Goal: Task Accomplishment & Management: Use online tool/utility

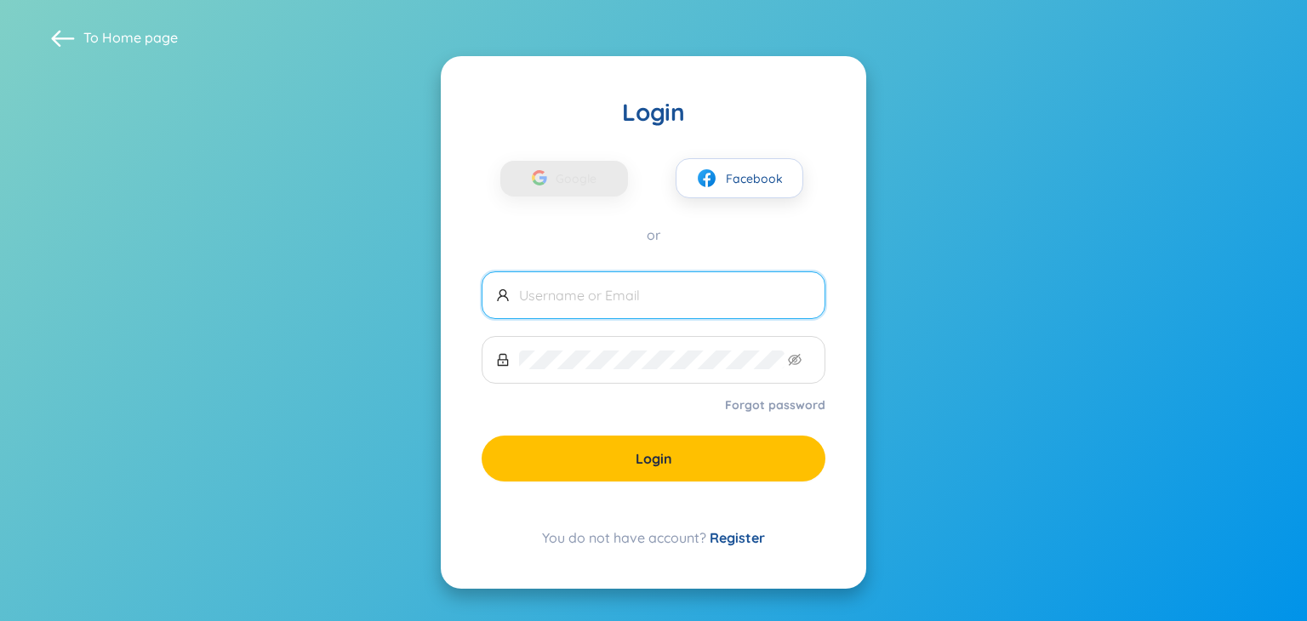
click at [552, 180] on div "button" at bounding box center [539, 180] width 32 height 37
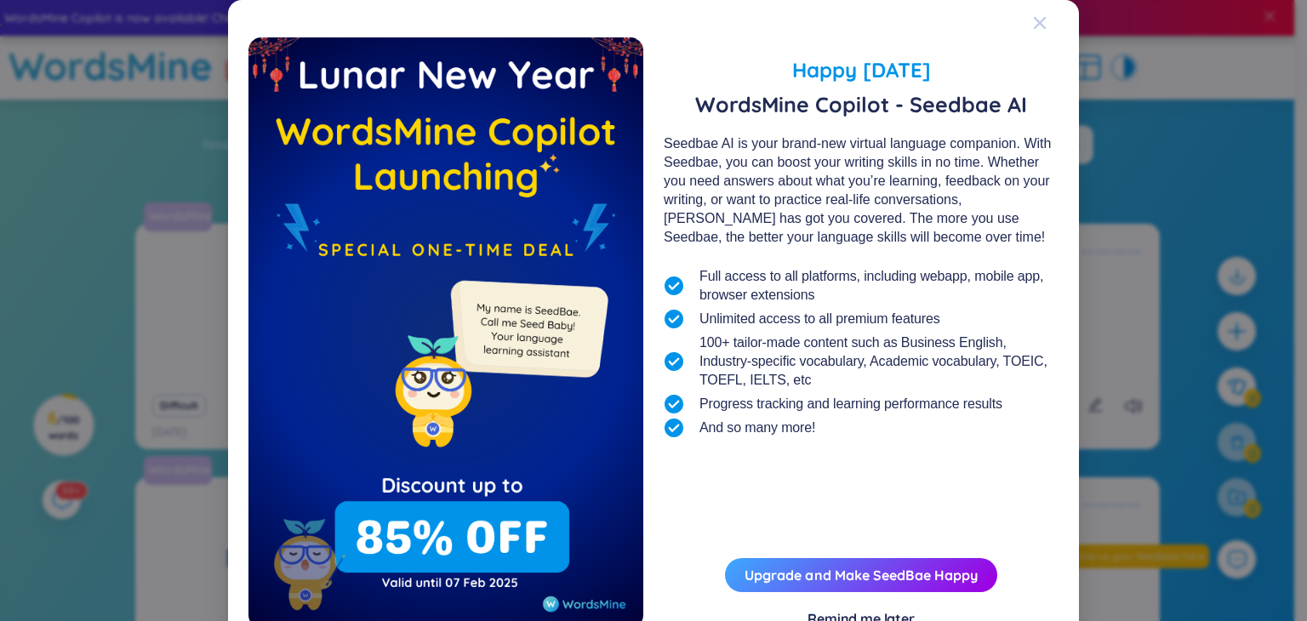
click at [1034, 25] on icon "Close" at bounding box center [1040, 23] width 12 height 12
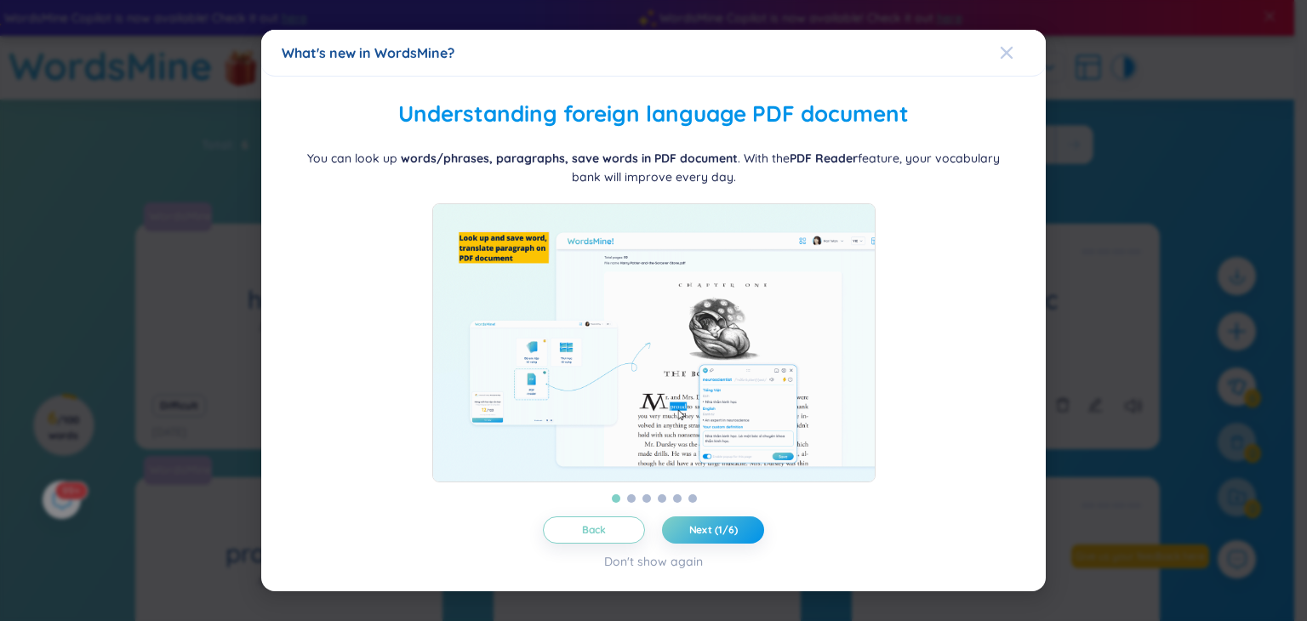
click at [1014, 43] on span "Close" at bounding box center [1023, 53] width 46 height 46
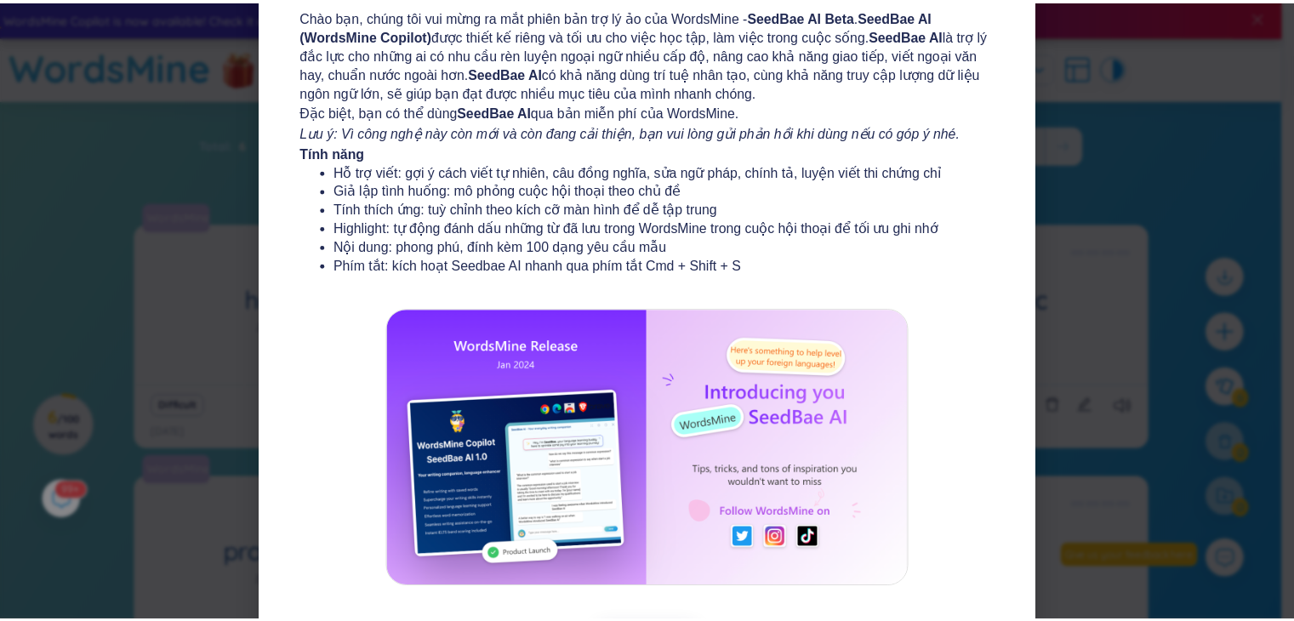
scroll to position [187, 0]
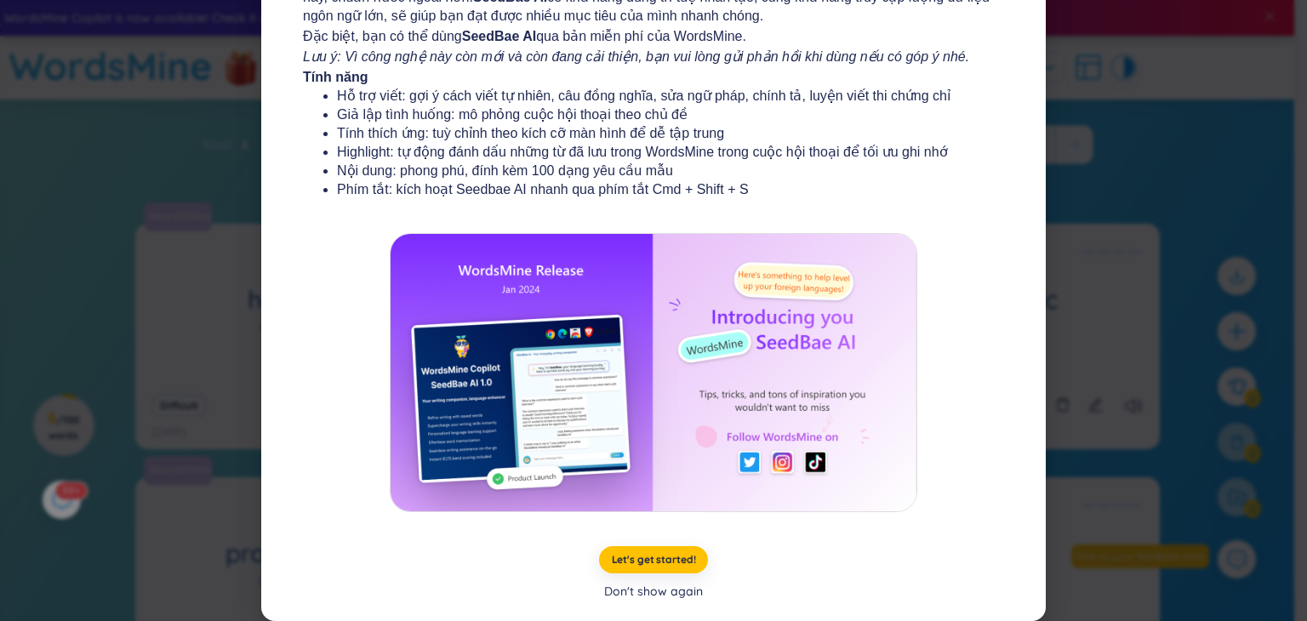
click at [674, 593] on div "Don't show again" at bounding box center [653, 591] width 99 height 19
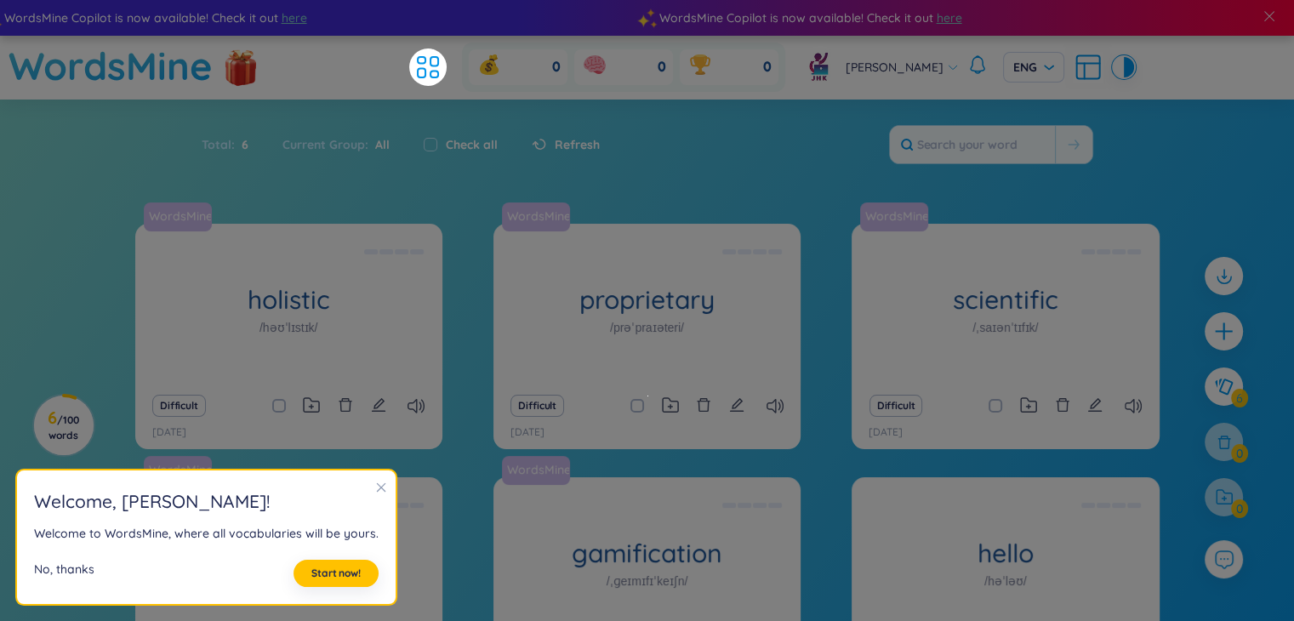
click at [68, 567] on div "No, thanks" at bounding box center [64, 573] width 60 height 27
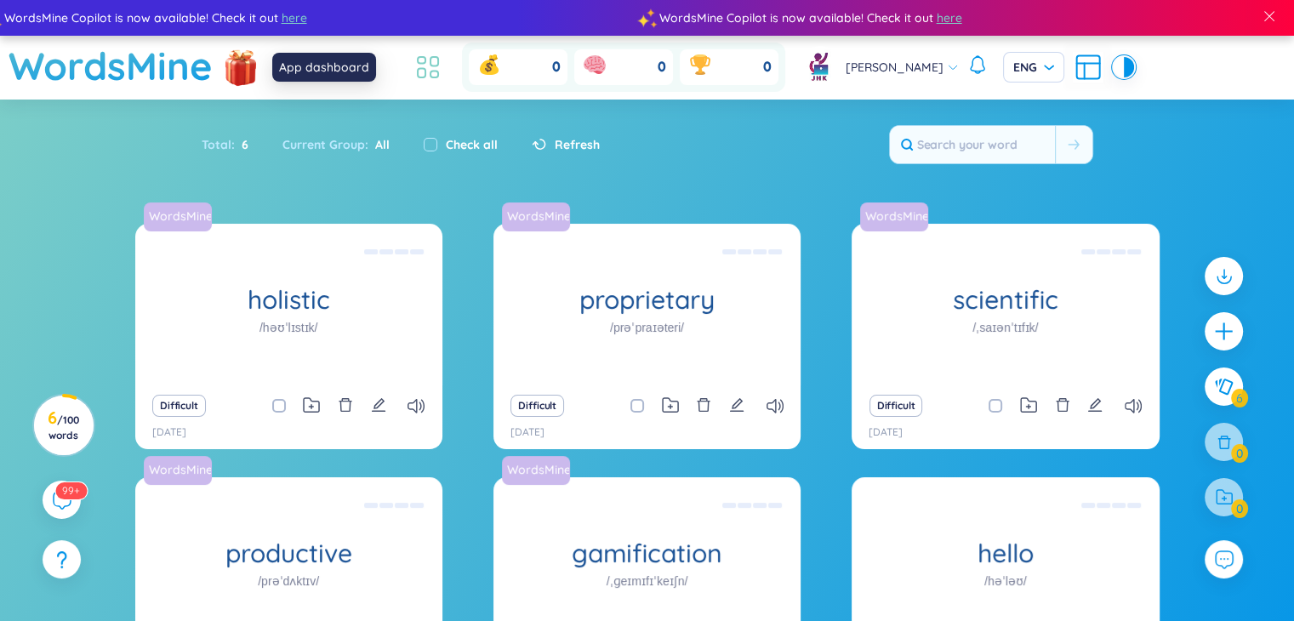
click at [413, 72] on icon at bounding box center [428, 67] width 31 height 31
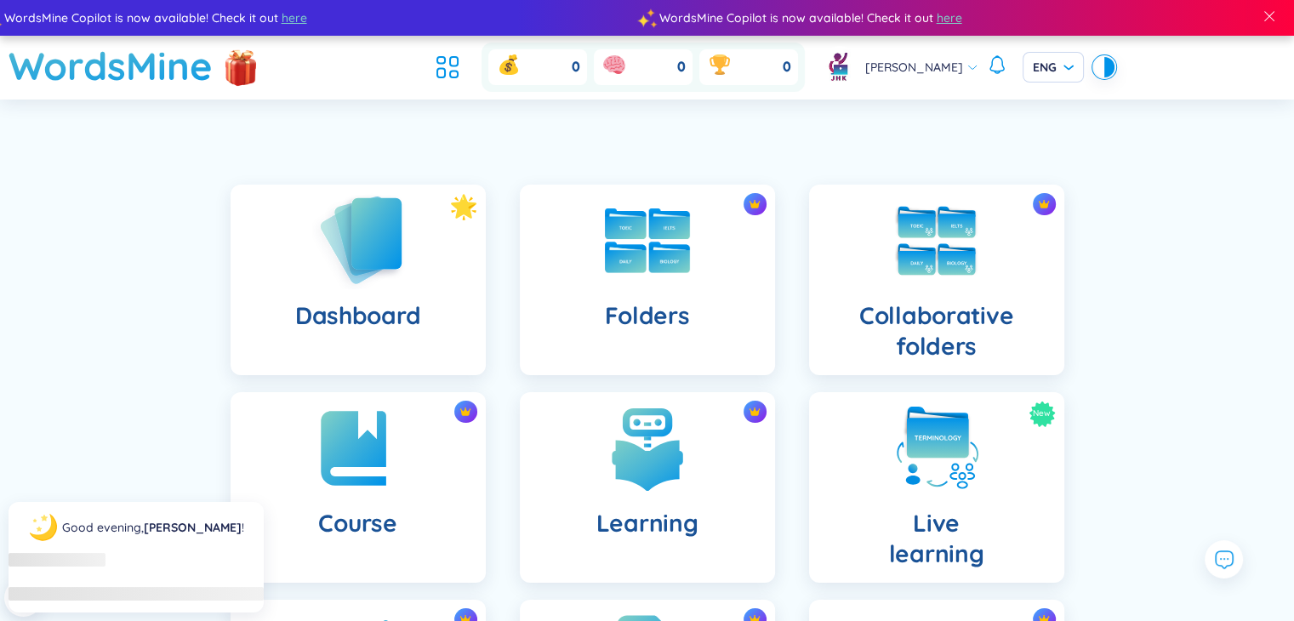
click at [356, 276] on div "Dashboard" at bounding box center [358, 280] width 255 height 191
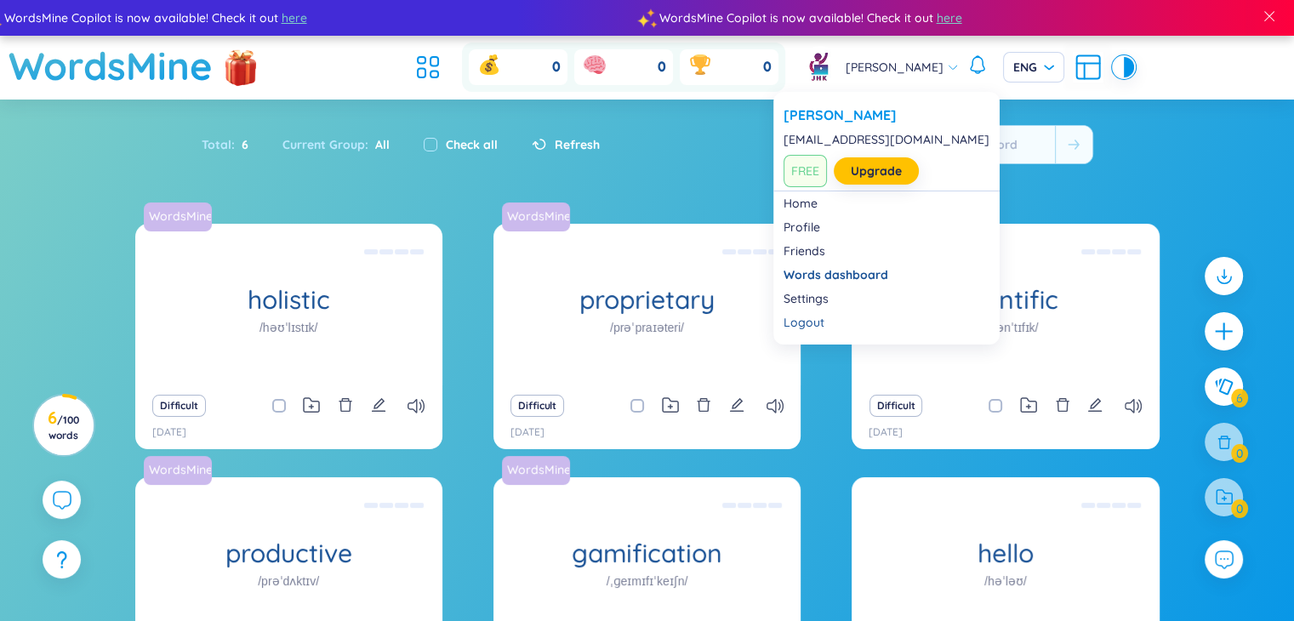
click at [882, 62] on span "[PERSON_NAME]" at bounding box center [895, 67] width 98 height 19
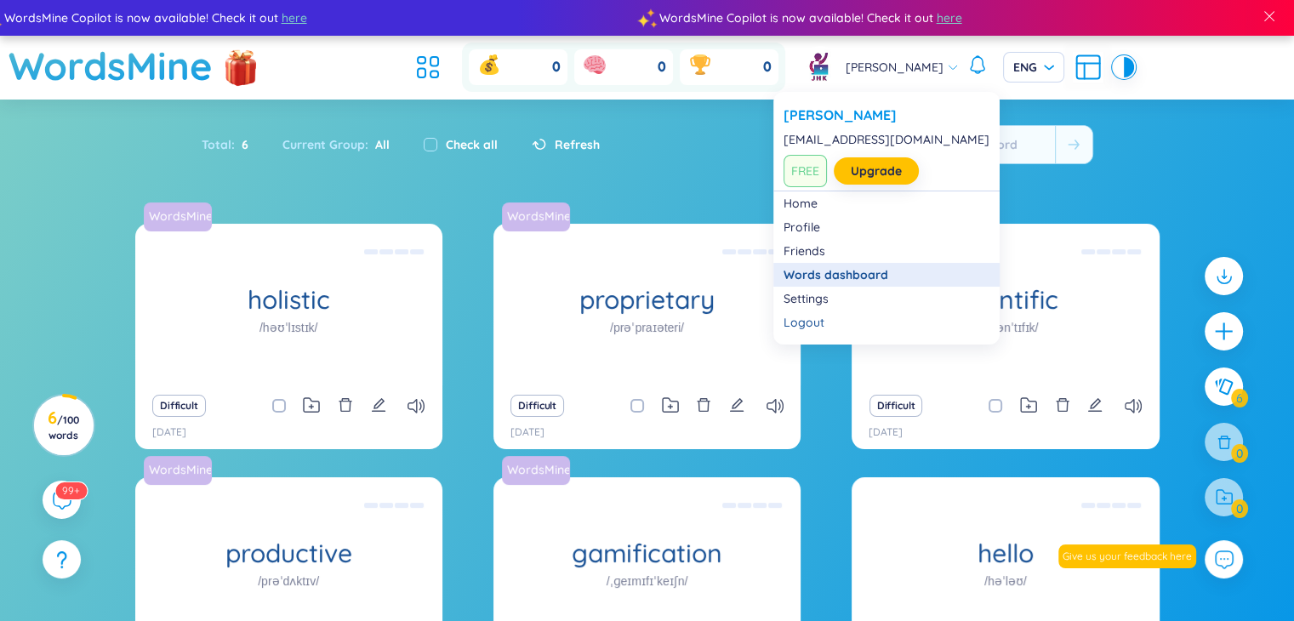
click at [860, 269] on link "Words dashboard" at bounding box center [887, 274] width 206 height 17
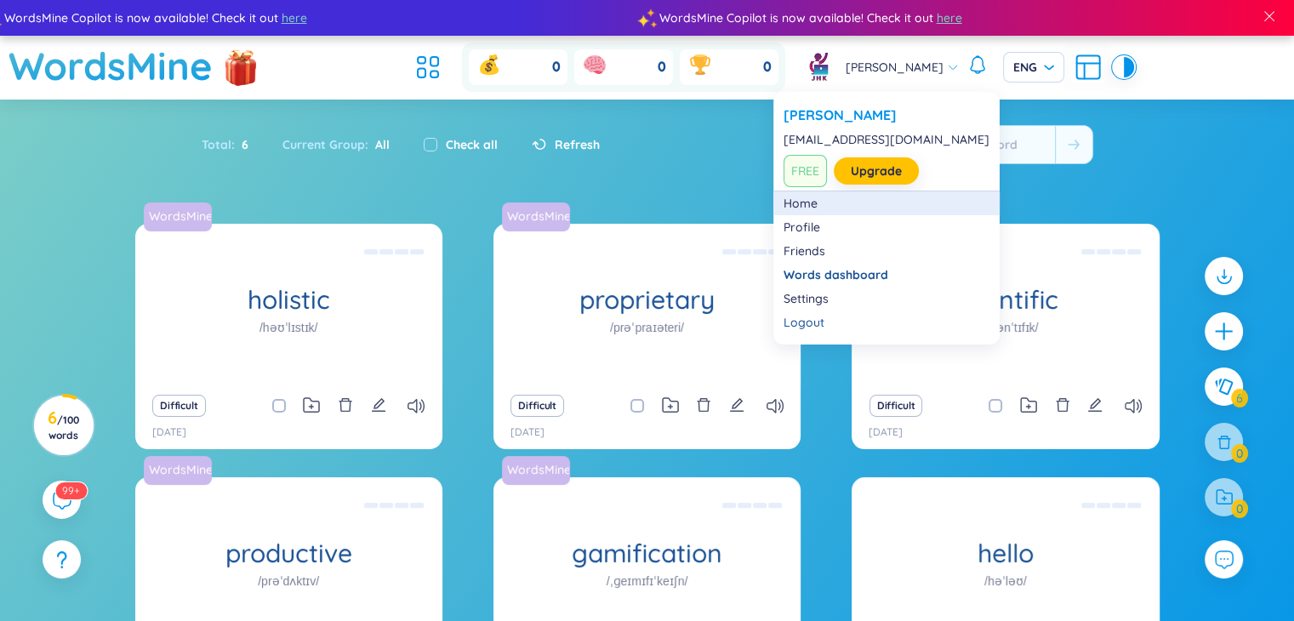
click at [807, 210] on link "Home" at bounding box center [887, 203] width 206 height 17
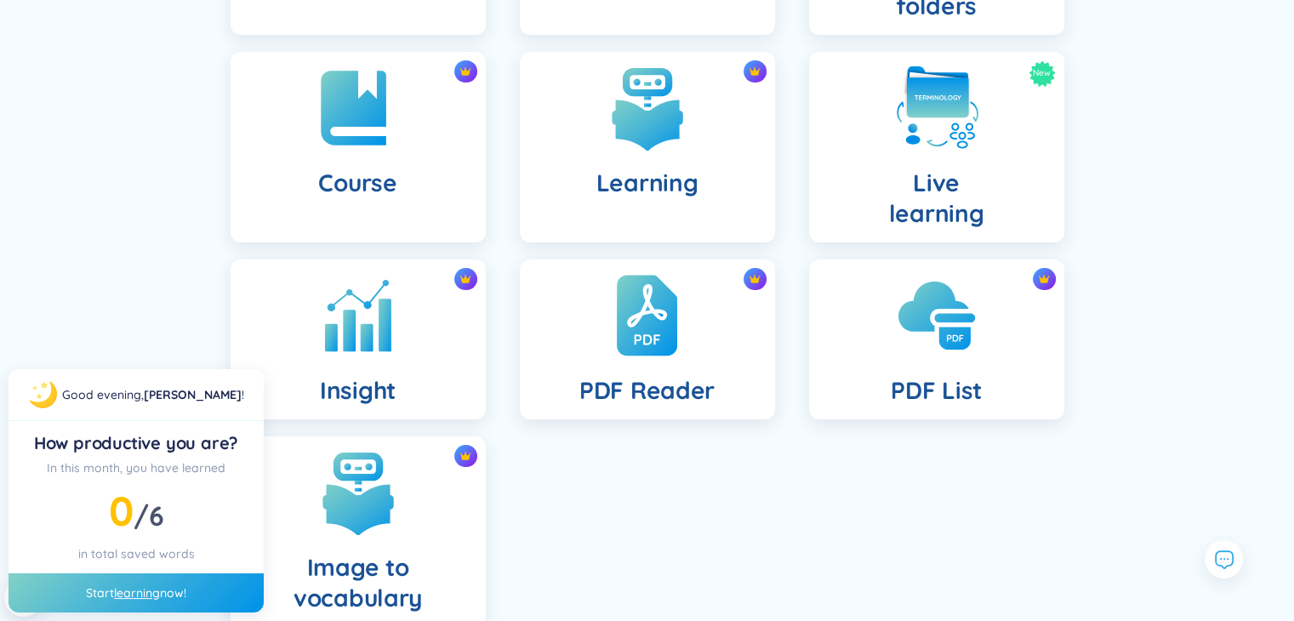
scroll to position [439, 0]
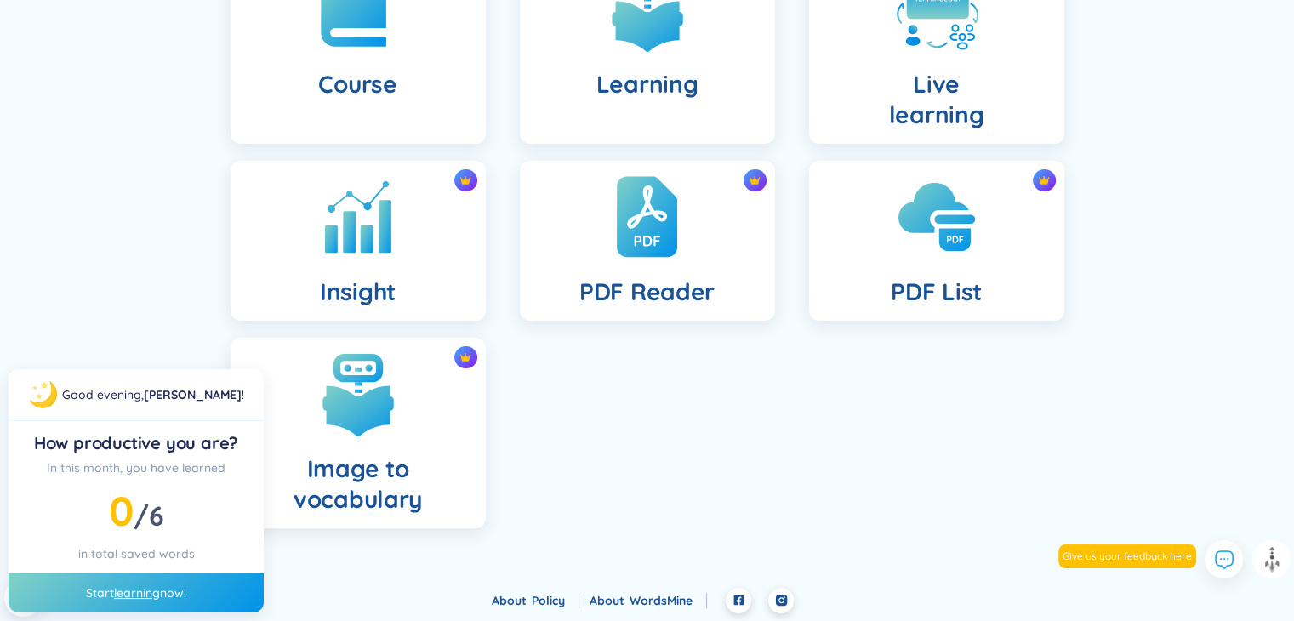
click at [162, 588] on footer "About Policy About WordsMine" at bounding box center [647, 605] width 1294 height 34
click at [1224, 561] on icon at bounding box center [1223, 559] width 22 height 22
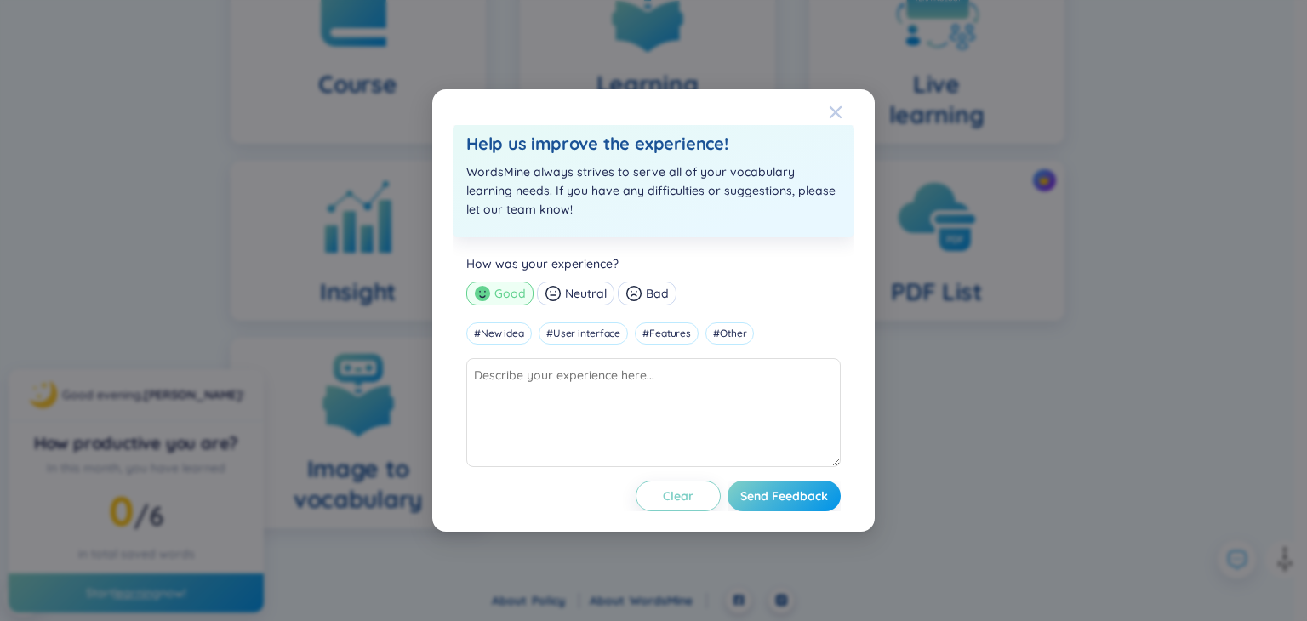
click at [842, 110] on span "Close" at bounding box center [852, 112] width 46 height 46
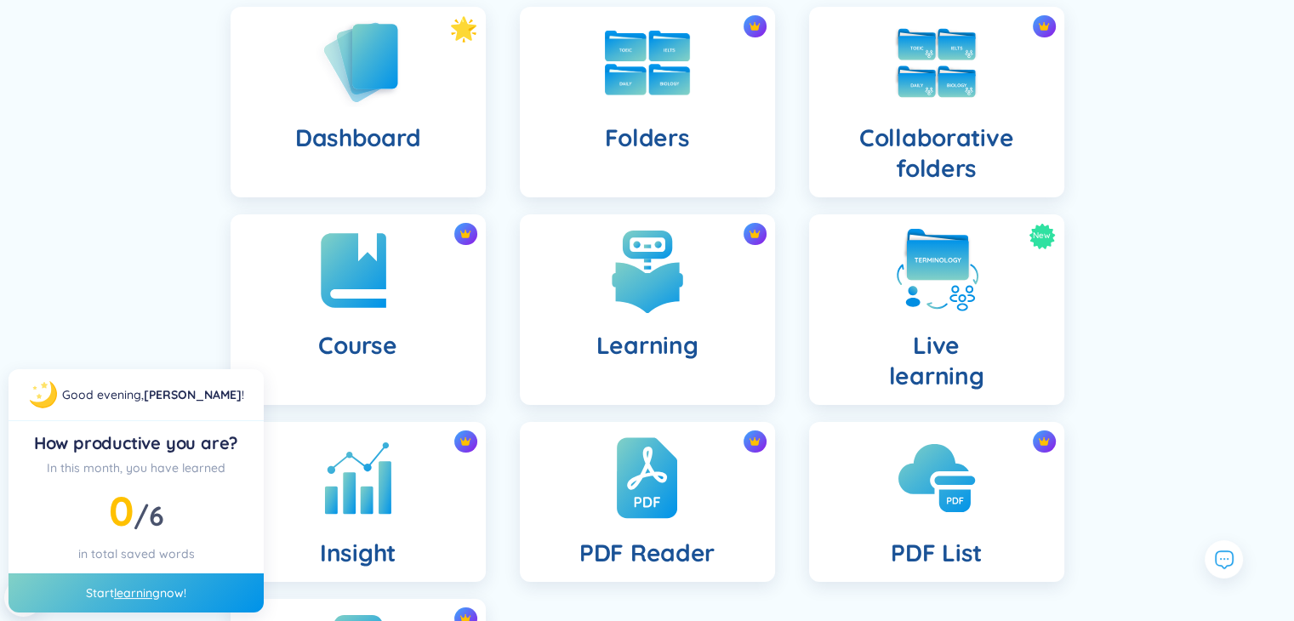
scroll to position [0, 0]
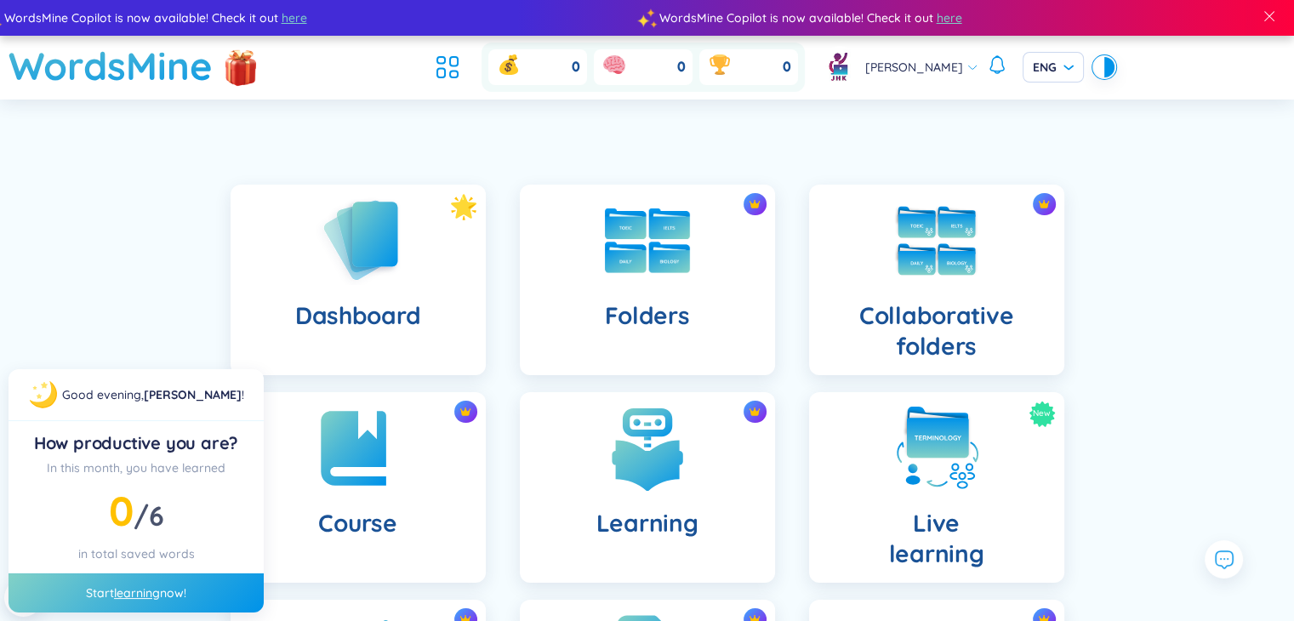
click at [168, 215] on div "Dashboard Folders Collaborative folders Course Learning New Live learning Insig…" at bounding box center [647, 584] width 1294 height 885
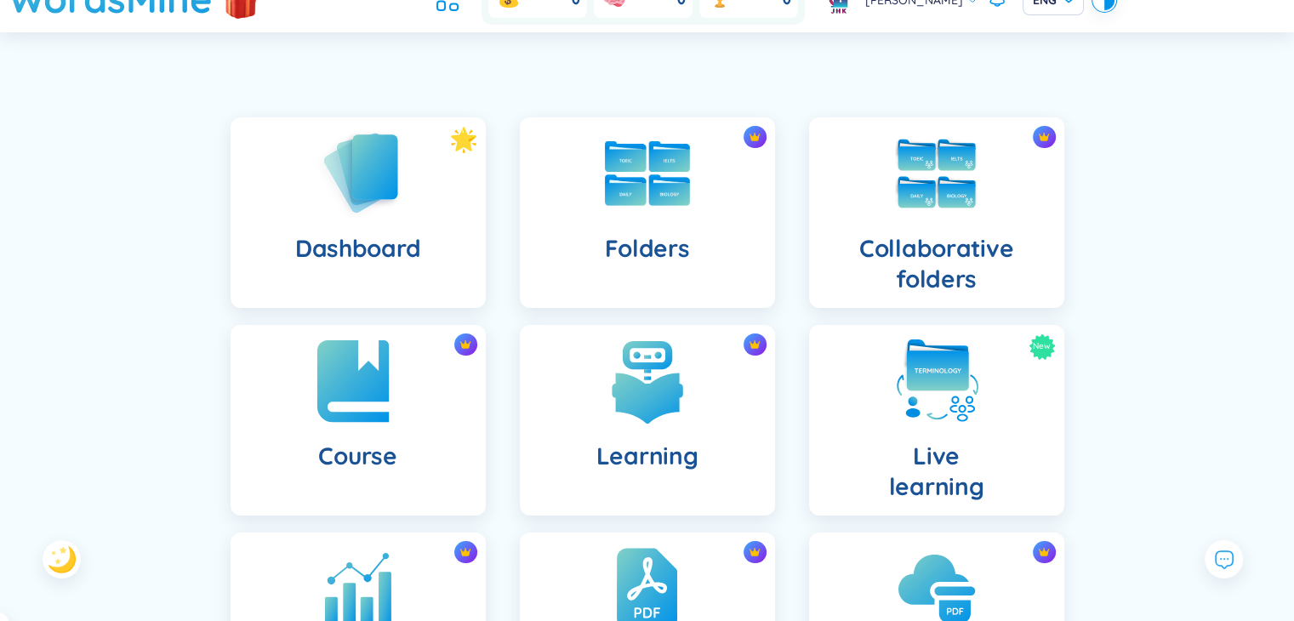
scroll to position [14, 0]
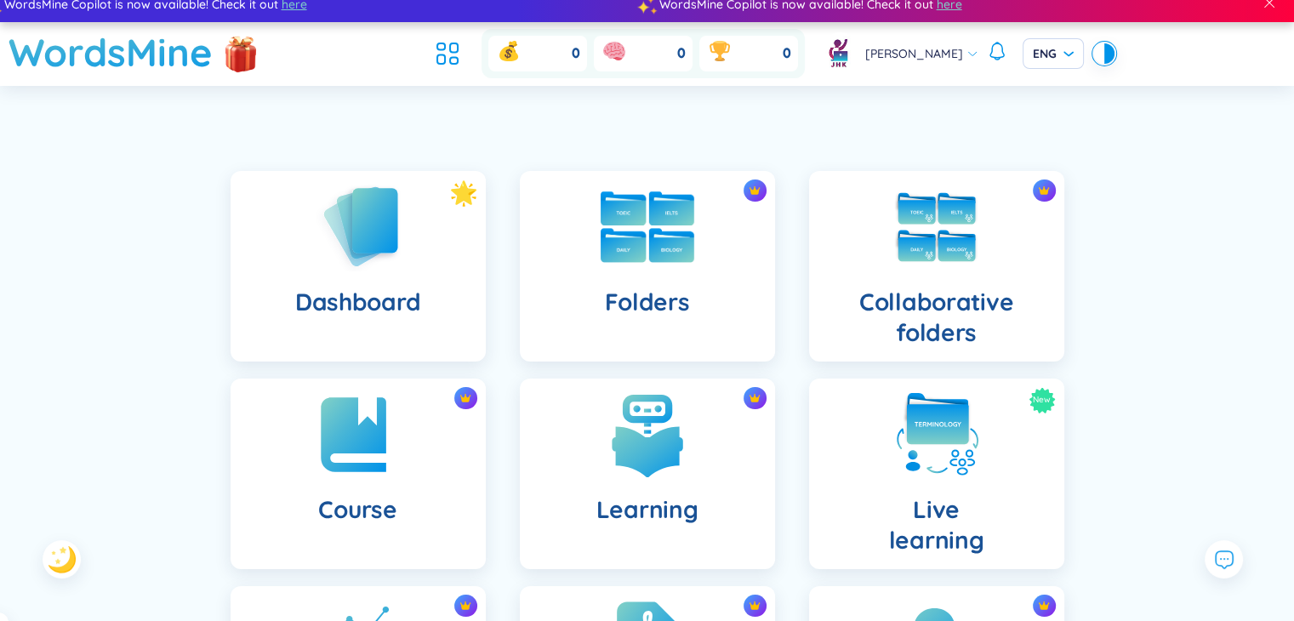
click at [624, 253] on img at bounding box center [648, 226] width 94 height 71
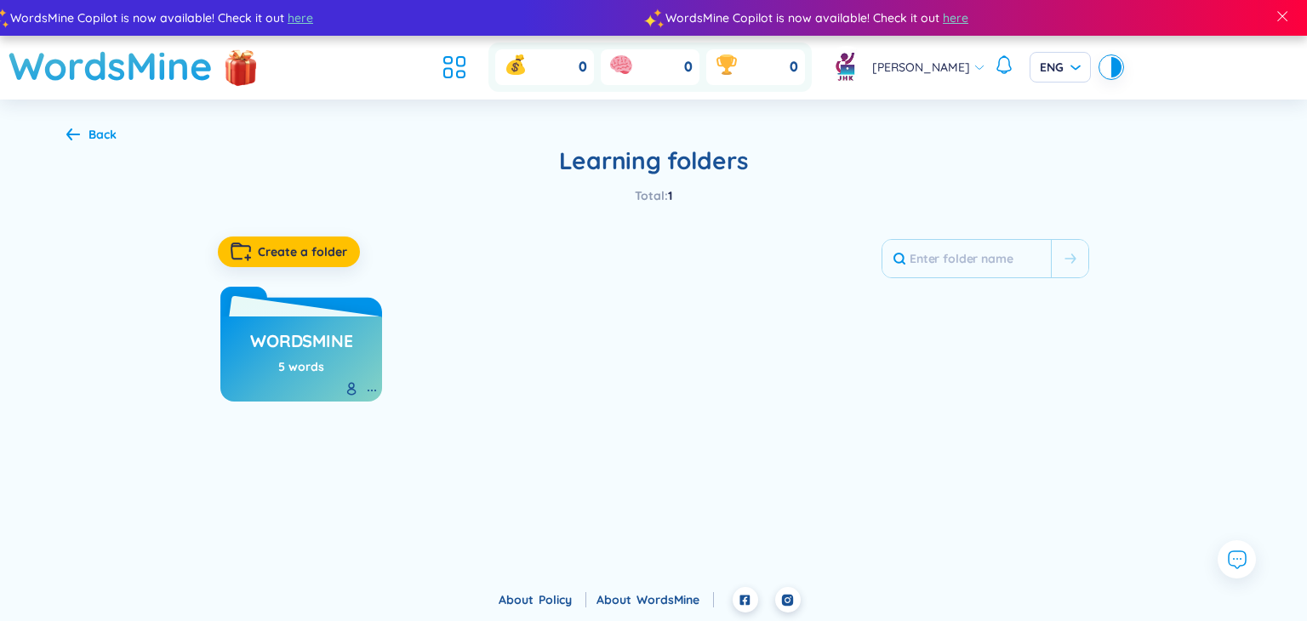
click at [327, 345] on h3 "WordsMine" at bounding box center [301, 345] width 102 height 32
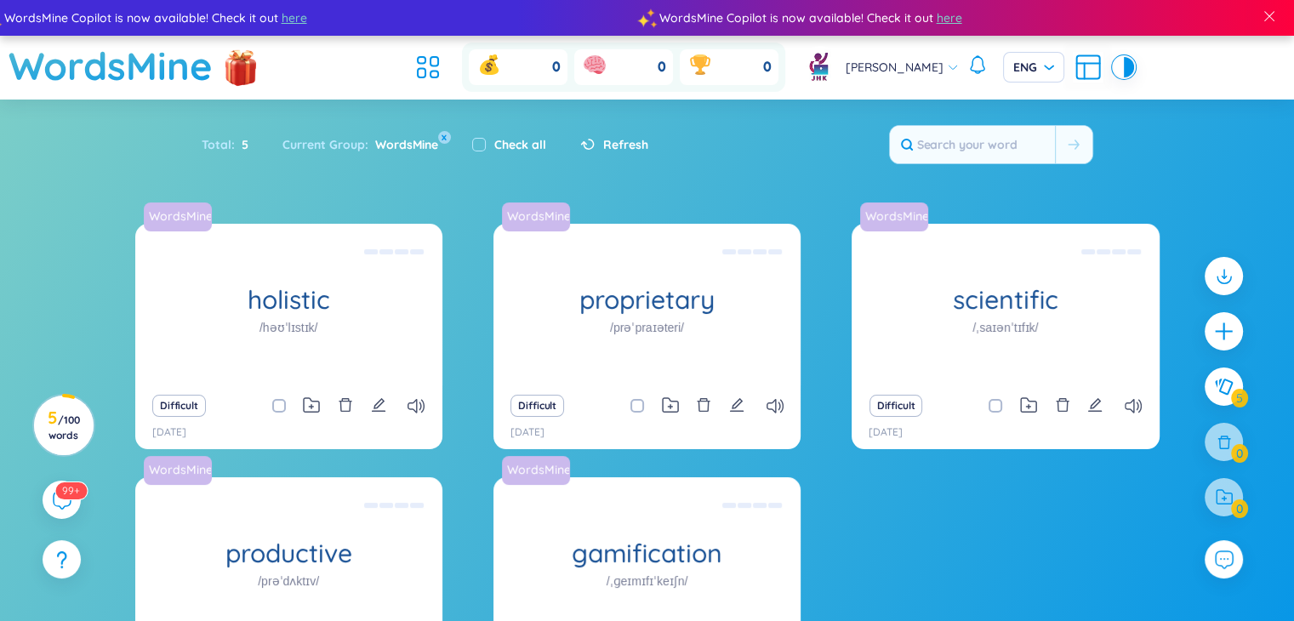
click at [603, 142] on span "Refresh" at bounding box center [625, 144] width 45 height 19
click at [617, 150] on span "Refresh" at bounding box center [625, 144] width 45 height 19
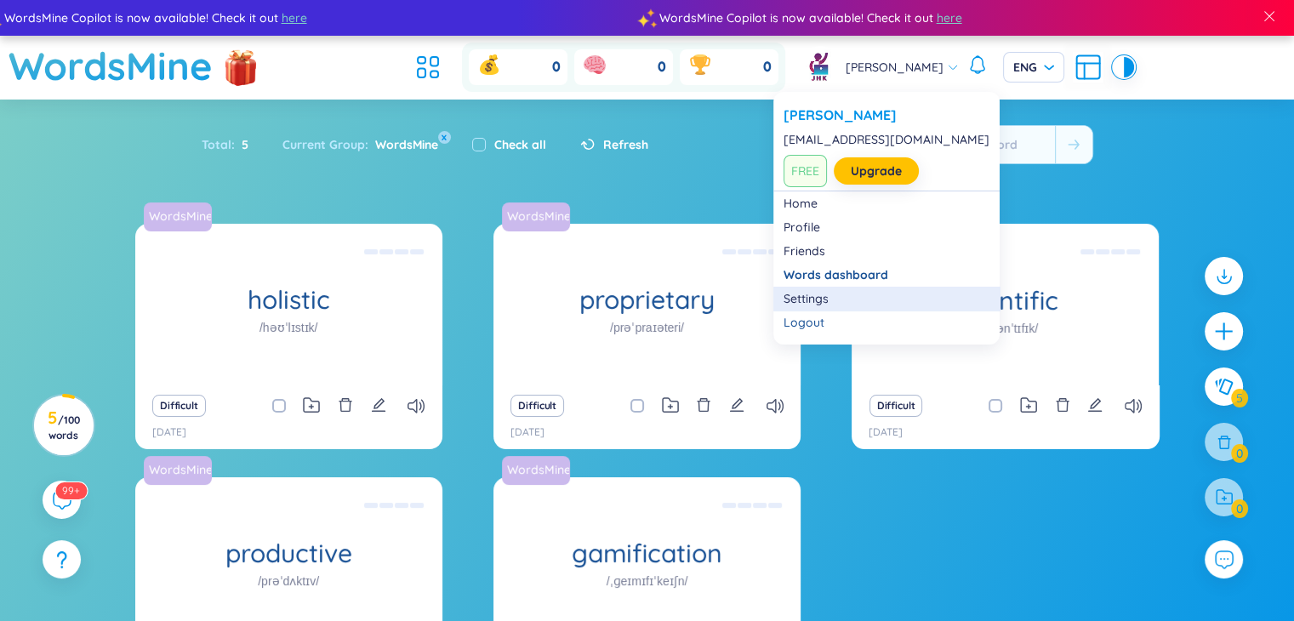
click at [818, 293] on link "Settings" at bounding box center [887, 298] width 206 height 17
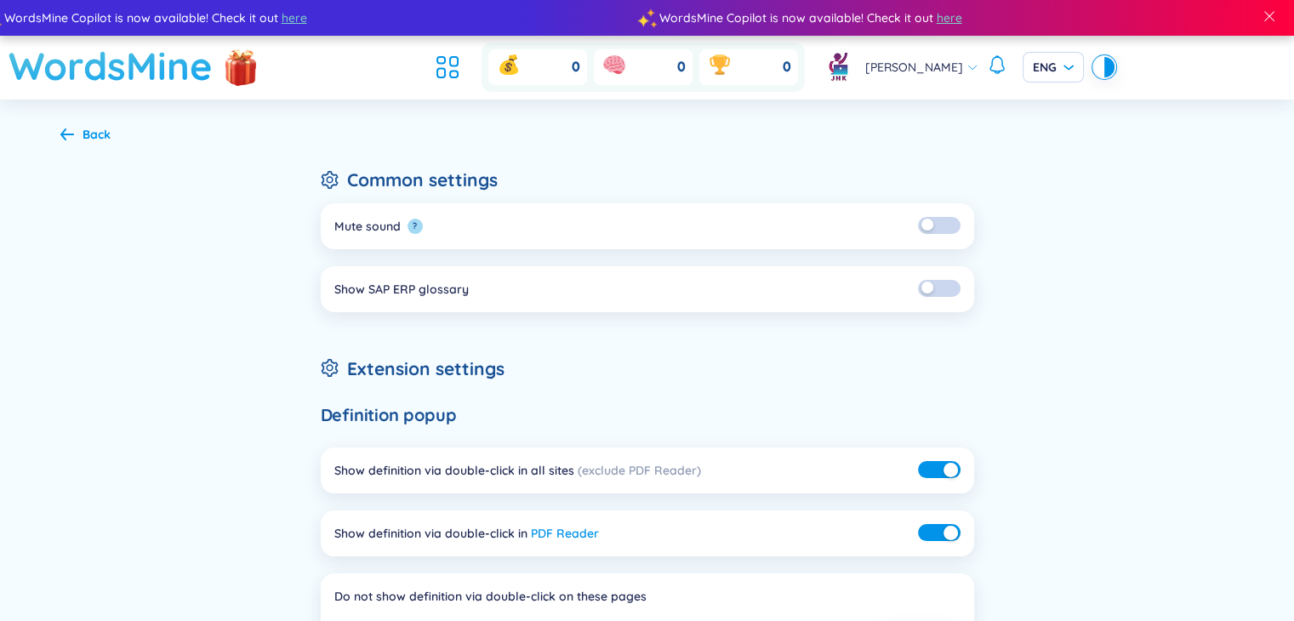
click at [88, 63] on h1 "WordsMine" at bounding box center [111, 66] width 204 height 60
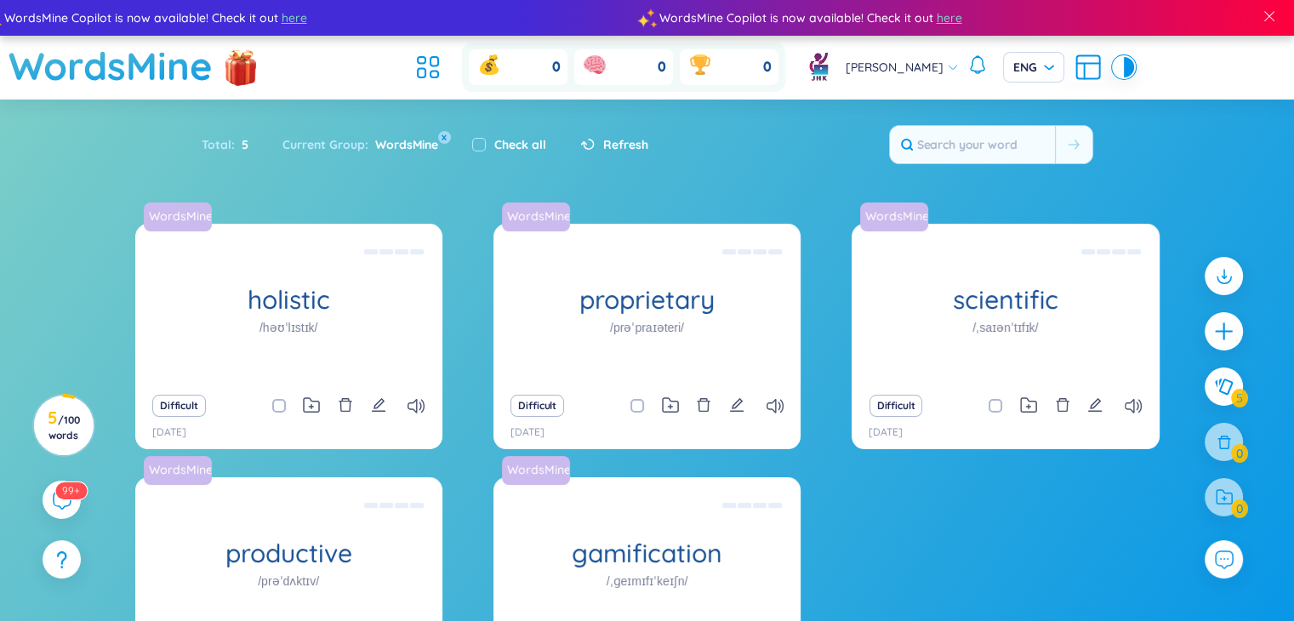
click at [622, 144] on span "Refresh" at bounding box center [625, 144] width 45 height 19
click at [413, 67] on icon at bounding box center [428, 67] width 31 height 31
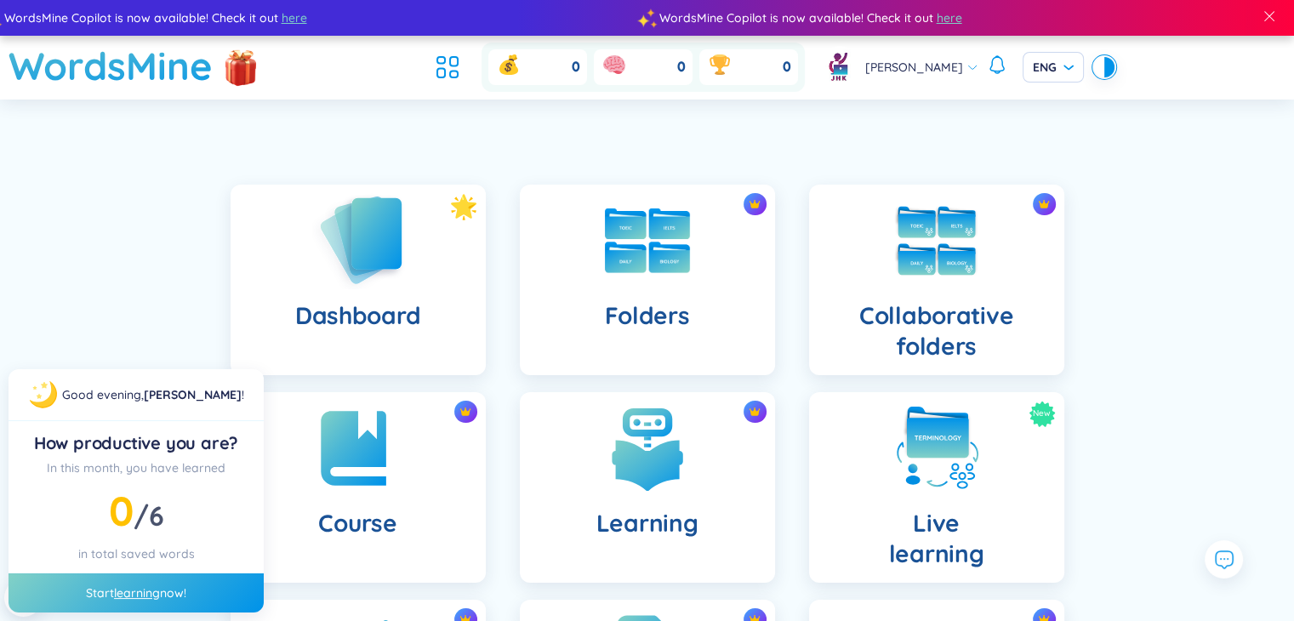
click at [419, 281] on div "Dashboard" at bounding box center [358, 280] width 255 height 191
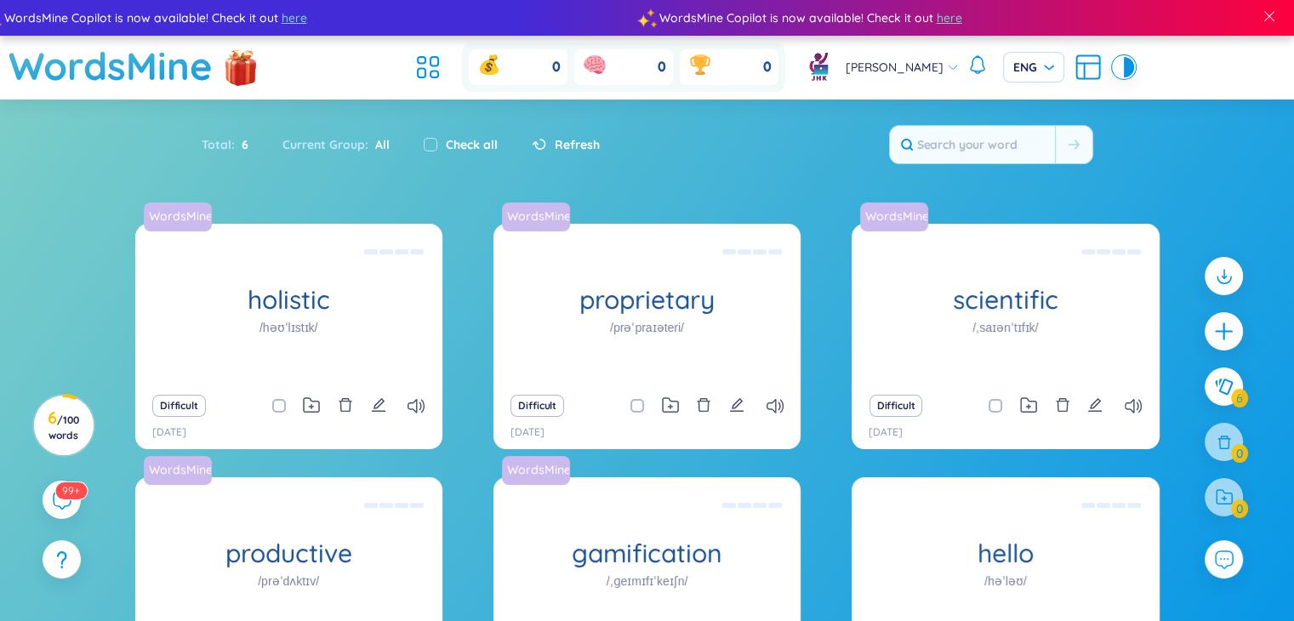
click at [778, 142] on div "Total : 6 Current Group : All Check all Refresh" at bounding box center [648, 153] width 1062 height 73
click at [568, 140] on span "Refresh" at bounding box center [577, 144] width 45 height 19
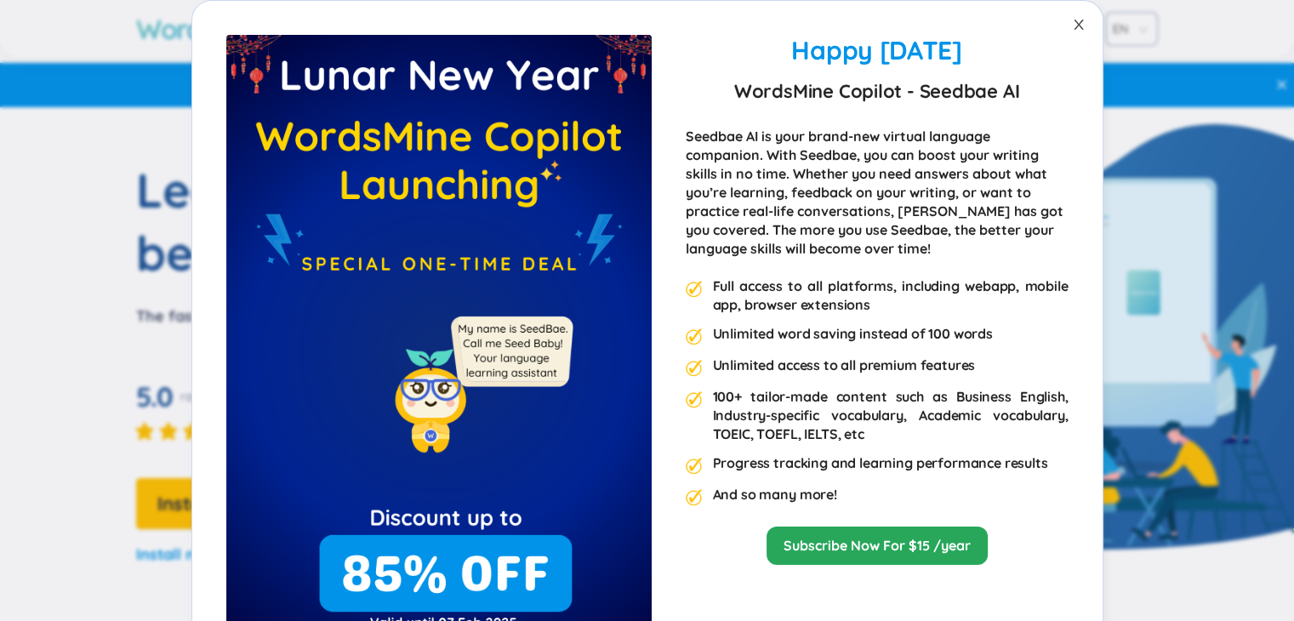
click at [1072, 25] on icon "close" at bounding box center [1079, 25] width 14 height 14
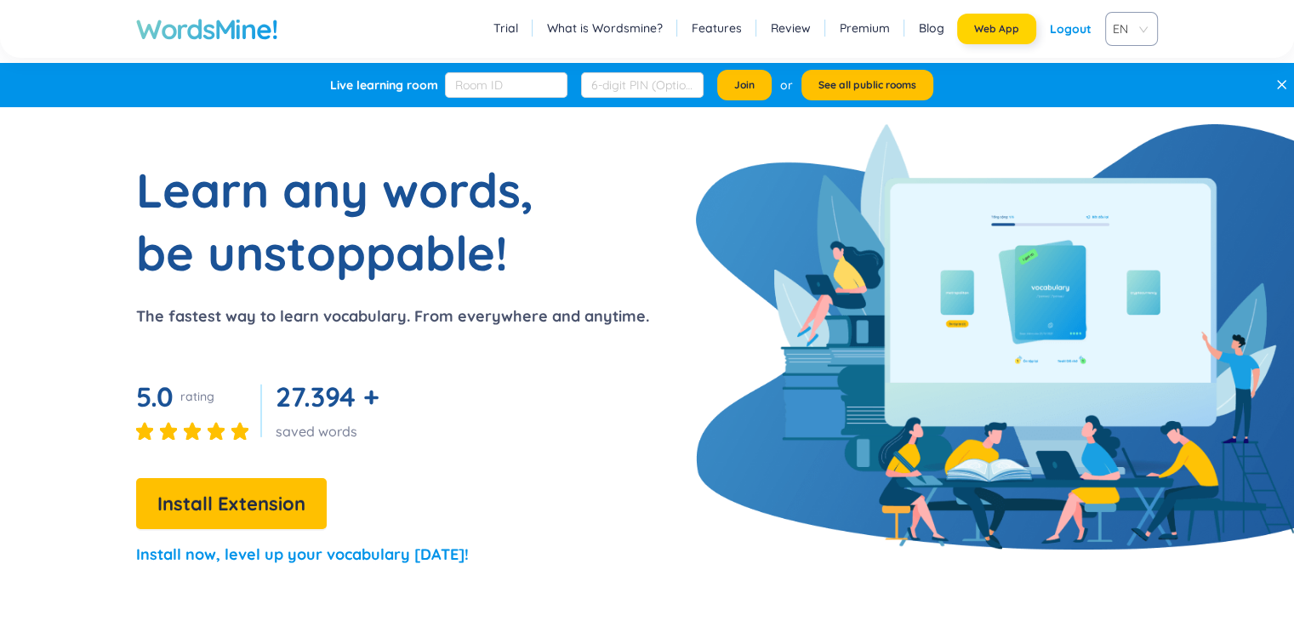
click at [1006, 32] on span "Web App" at bounding box center [996, 29] width 45 height 14
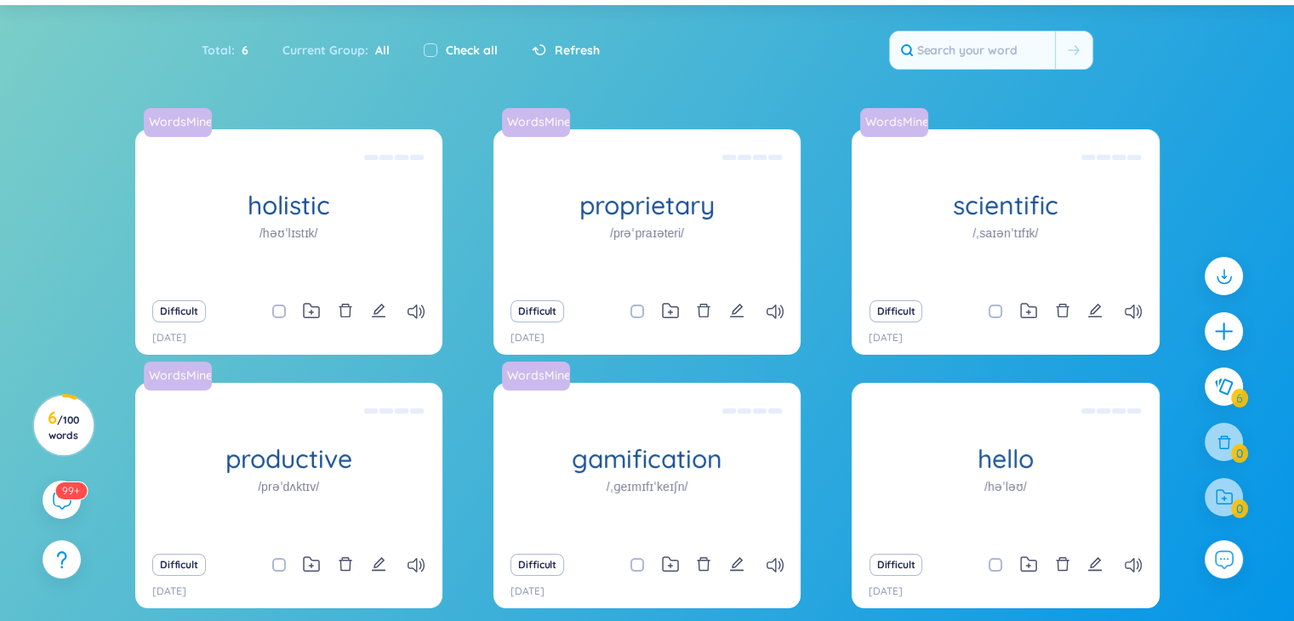
scroll to position [170, 0]
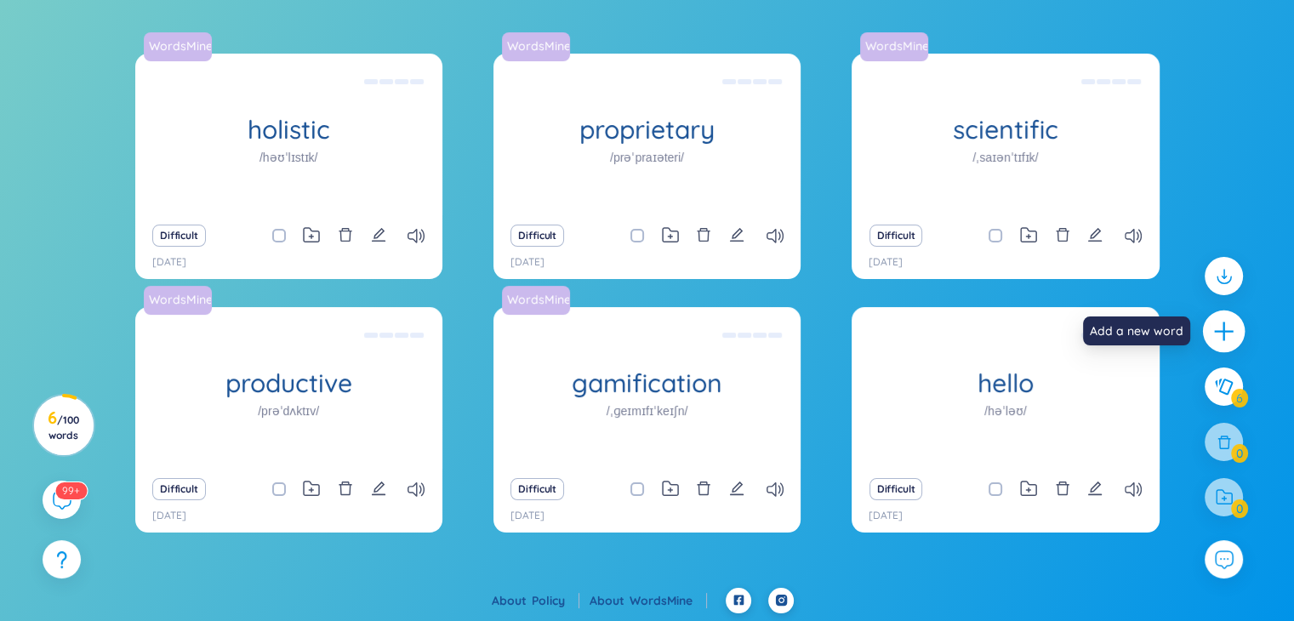
click at [1237, 335] on div at bounding box center [1224, 332] width 43 height 43
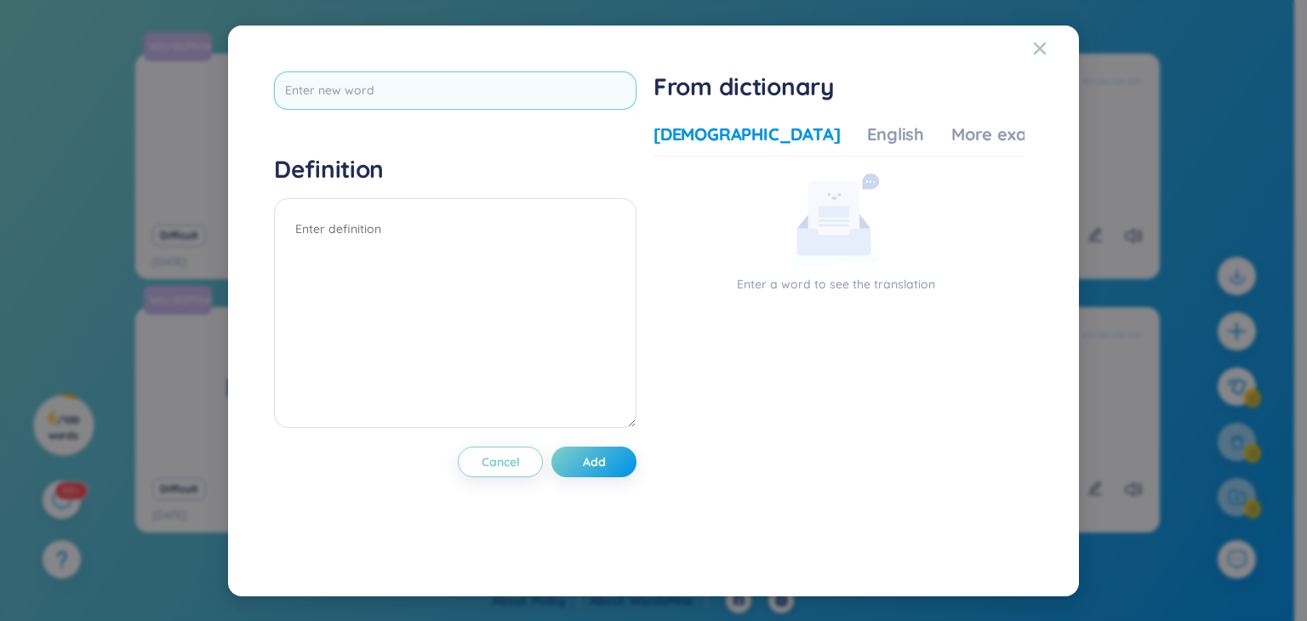
click at [425, 97] on input "text" at bounding box center [455, 90] width 362 height 38
click at [425, 96] on input "text" at bounding box center [455, 90] width 362 height 38
click at [425, 95] on input "text" at bounding box center [455, 90] width 362 height 38
click at [423, 95] on input "text" at bounding box center [455, 90] width 362 height 38
type input "Hi"
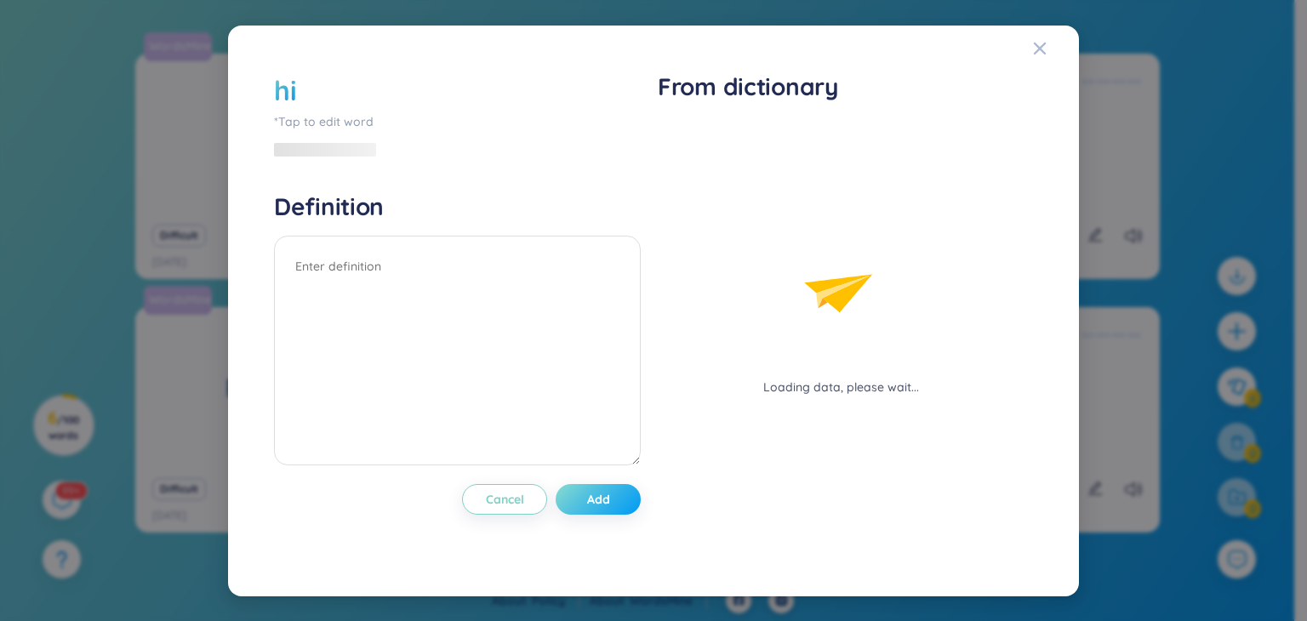
click at [607, 462] on div "hi *Tap to edit word Definition Cancel Add" at bounding box center [457, 310] width 367 height 479
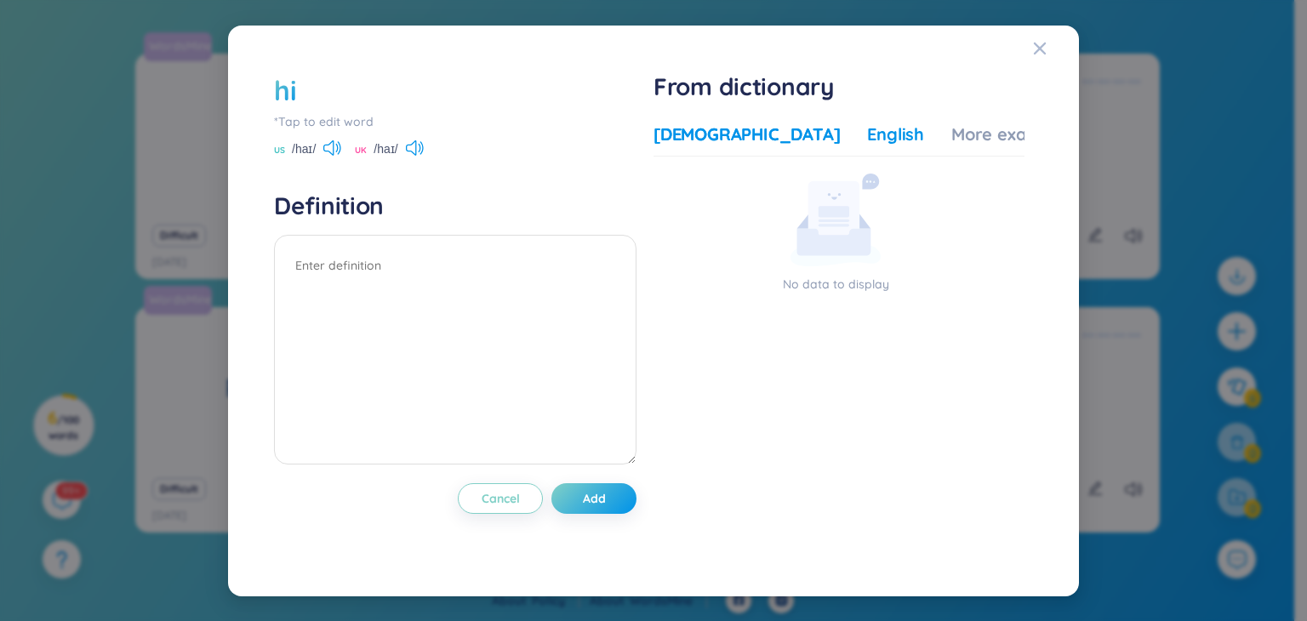
click at [867, 133] on div "English" at bounding box center [895, 135] width 57 height 24
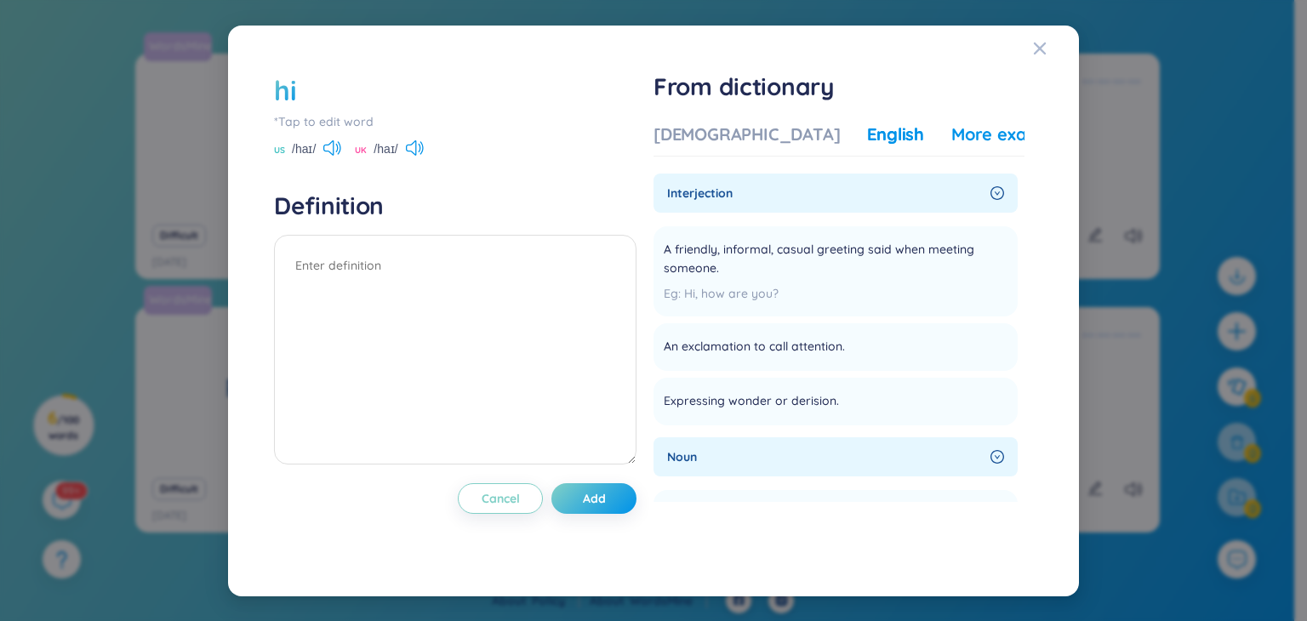
click at [951, 131] on div "More examples" at bounding box center [1012, 135] width 123 height 24
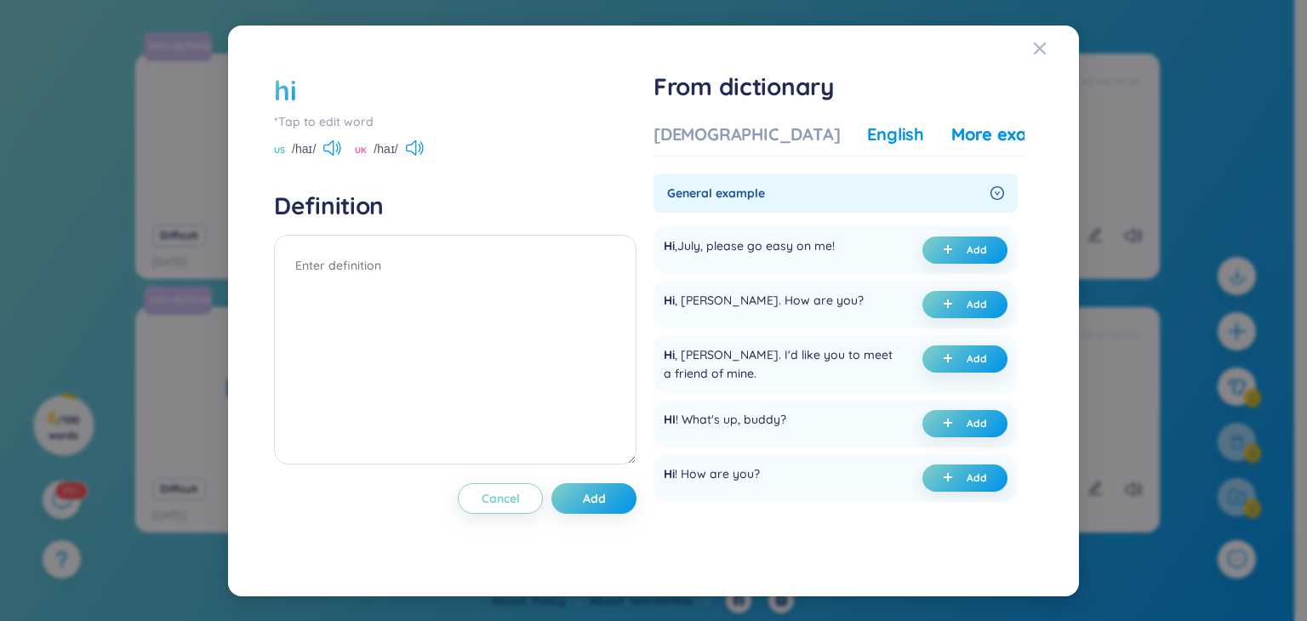
click at [867, 132] on div "English" at bounding box center [895, 135] width 57 height 24
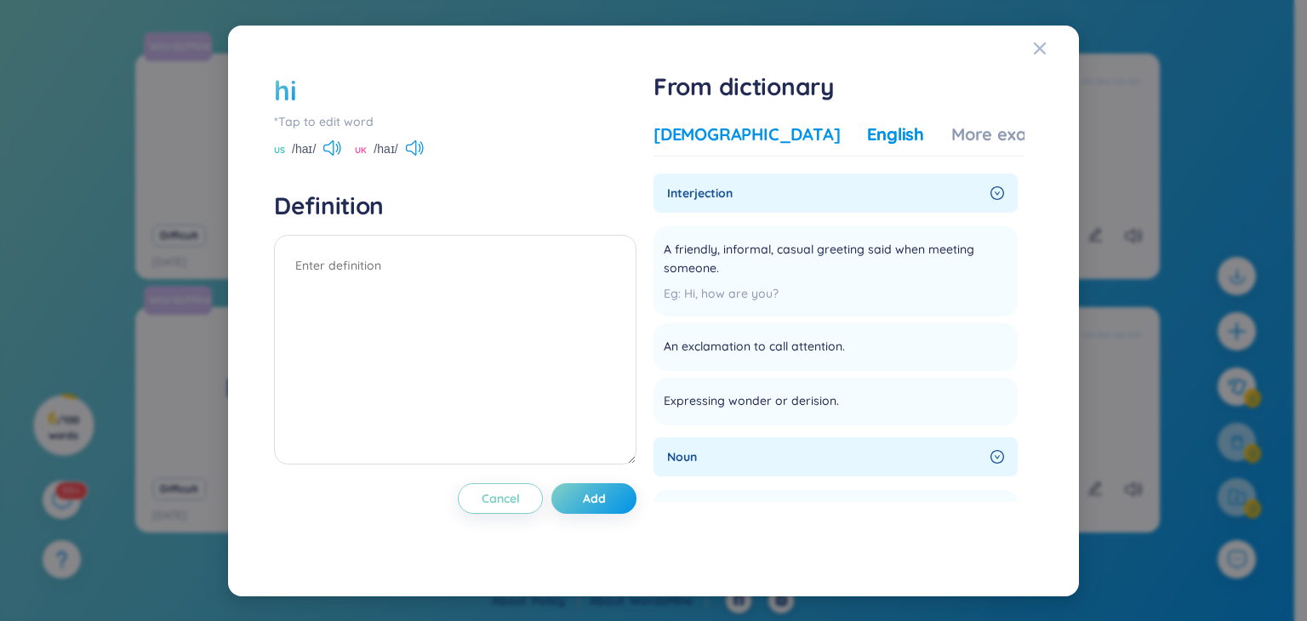
click at [737, 132] on div "Vietnamese" at bounding box center [746, 135] width 186 height 24
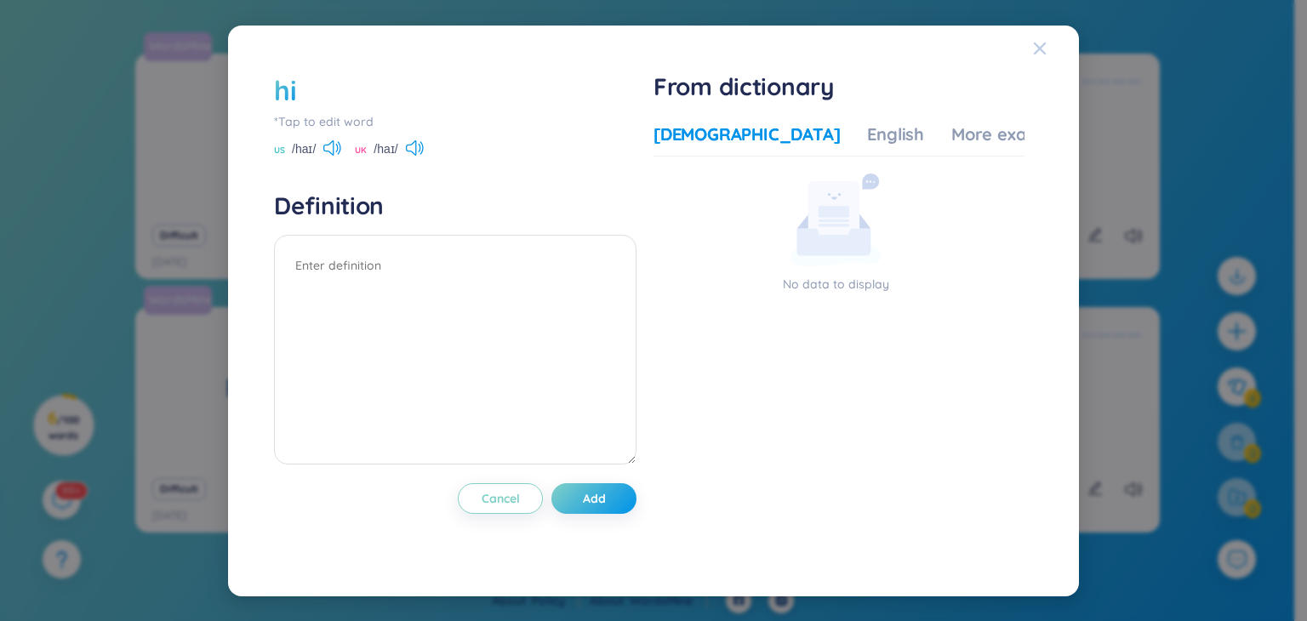
click at [1040, 51] on icon "Close" at bounding box center [1040, 49] width 14 height 14
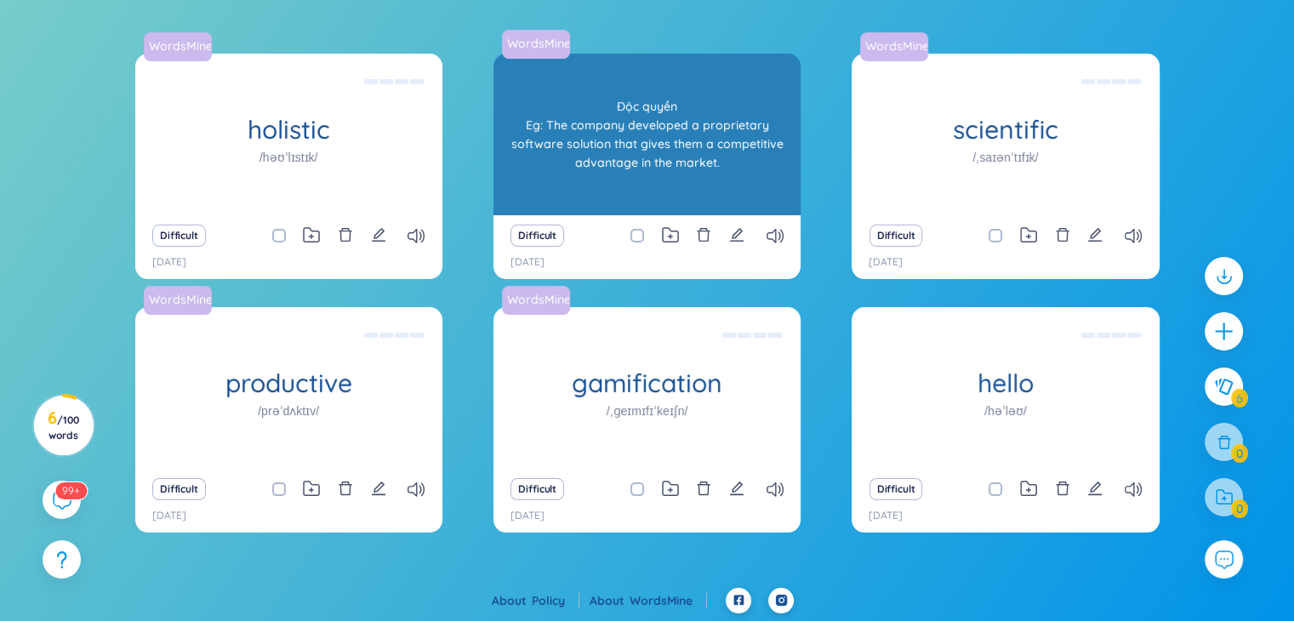
scroll to position [0, 0]
